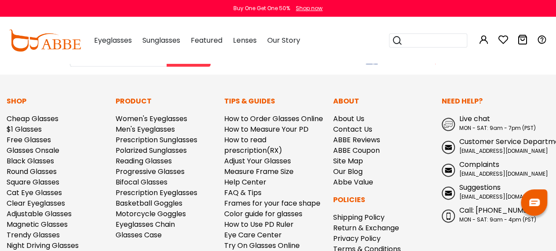
scroll to position [924, 0]
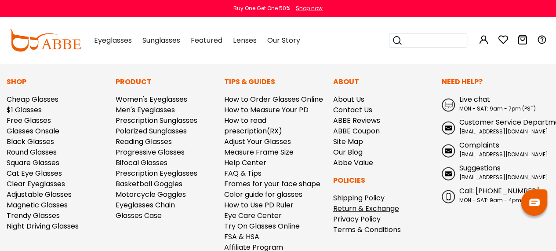
click at [385, 208] on link "Return & Exchange" at bounding box center [366, 208] width 66 height 10
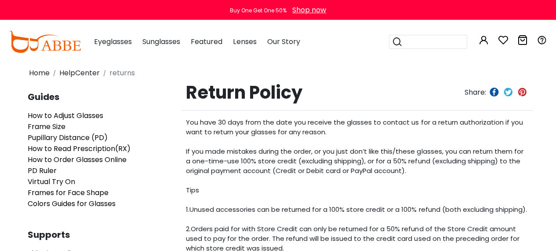
click at [290, 198] on p "You have 30 days from the date you receive the glasses to contact us for a retu…" at bounding box center [357, 204] width 343 height 174
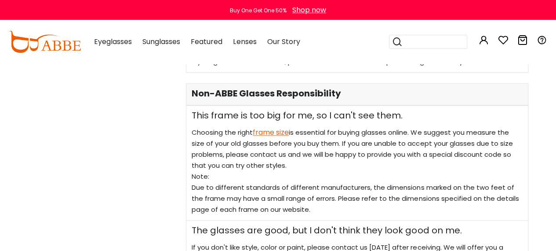
scroll to position [440, 0]
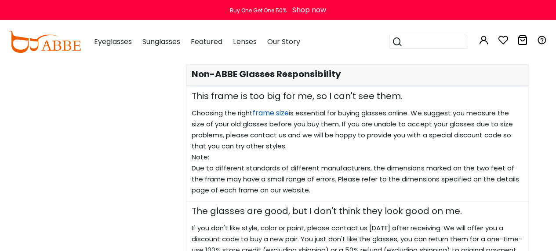
click at [271, 112] on link "frame size" at bounding box center [271, 113] width 36 height 10
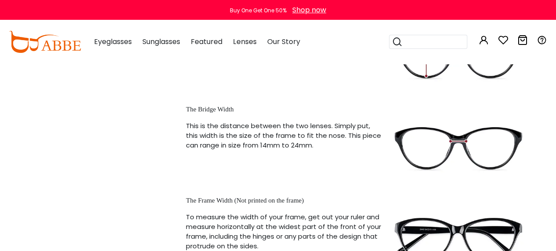
scroll to position [440, 0]
